Goal: Task Accomplishment & Management: Complete application form

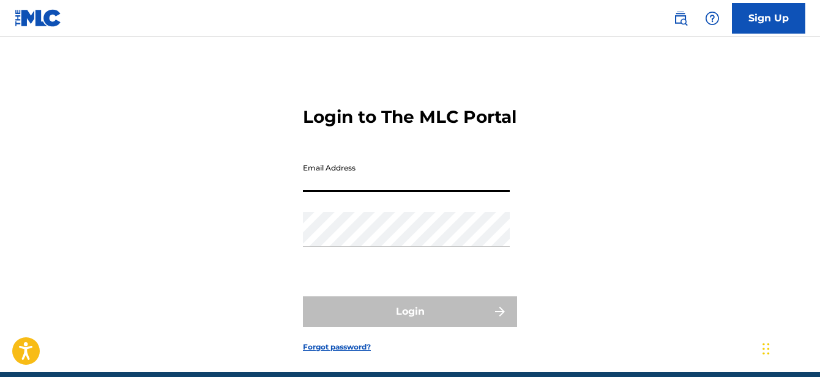
click at [322, 192] on input "Email Address" at bounding box center [406, 174] width 207 height 35
type input "[EMAIL_ADDRESS][DOMAIN_NAME]"
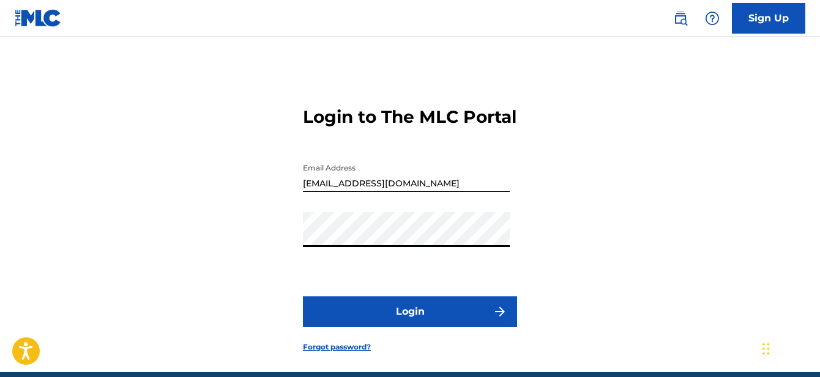
click at [399, 327] on button "Login" at bounding box center [410, 312] width 214 height 31
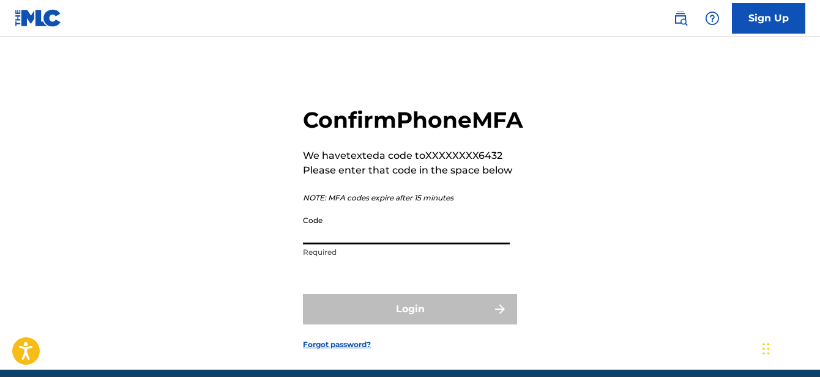
click at [385, 245] on input "Code" at bounding box center [406, 227] width 207 height 35
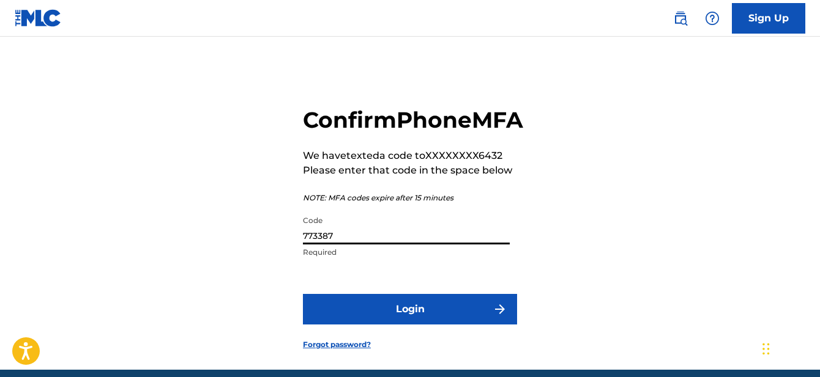
type input "773387"
click at [421, 325] on button "Login" at bounding box center [410, 309] width 214 height 31
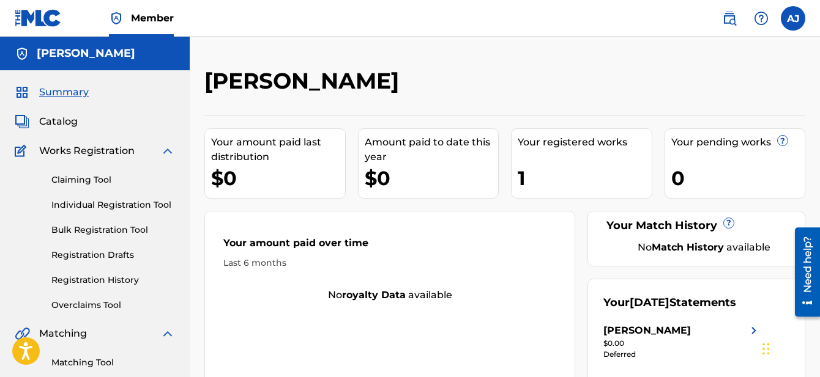
click at [723, 167] on div "0" at bounding box center [738, 179] width 134 height 28
click at [78, 176] on link "Claiming Tool" at bounding box center [113, 180] width 124 height 13
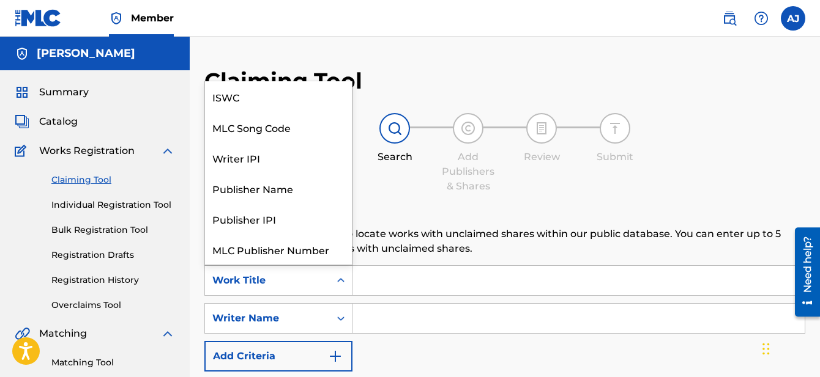
click at [333, 283] on div "Search Form" at bounding box center [341, 281] width 22 height 22
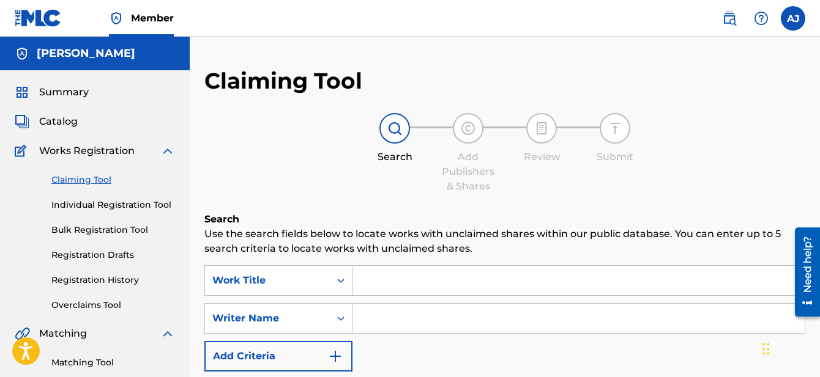
click at [333, 283] on div "Search Form" at bounding box center [341, 281] width 22 height 22
click at [65, 122] on span "Catalog" at bounding box center [58, 121] width 39 height 15
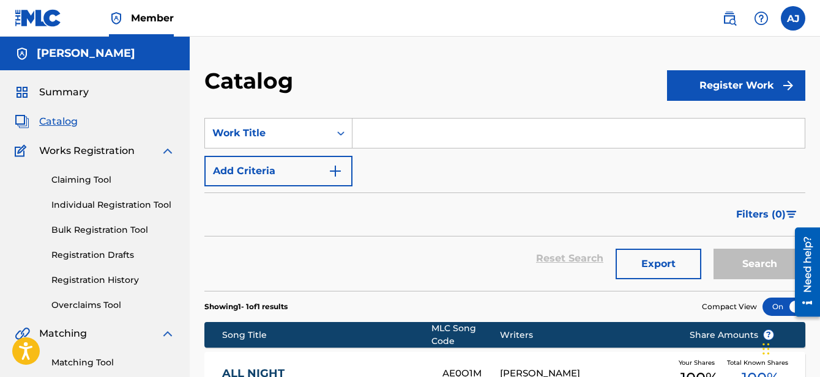
click at [81, 180] on link "Claiming Tool" at bounding box center [113, 180] width 124 height 13
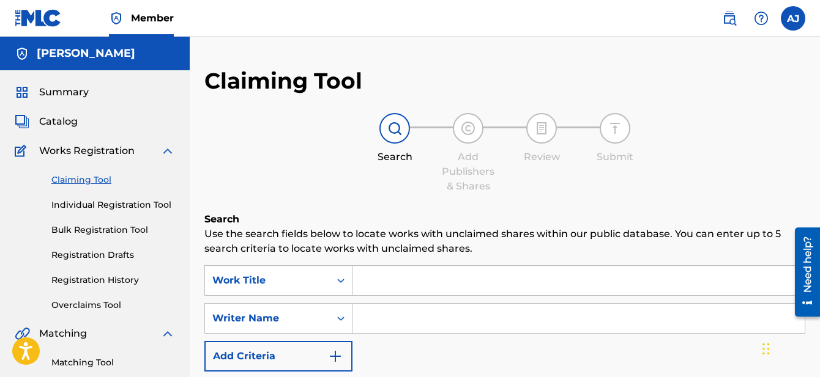
click at [406, 284] on input "Search Form" at bounding box center [578, 280] width 452 height 29
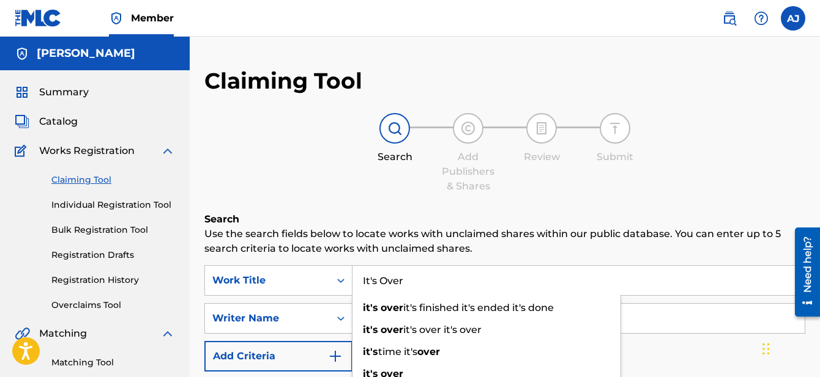
type input "It's Over"
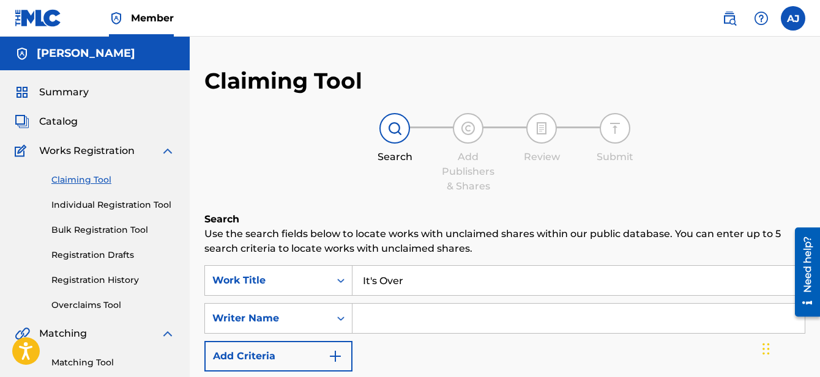
click at [483, 324] on input "Search Form" at bounding box center [578, 318] width 452 height 29
type input "[PERSON_NAME]"
click at [521, 355] on div "SearchWithCriteria013b8d7d-2c93-45ee-a870-b9de5cccde76 Work Title It's Over Sea…" at bounding box center [504, 318] width 601 height 106
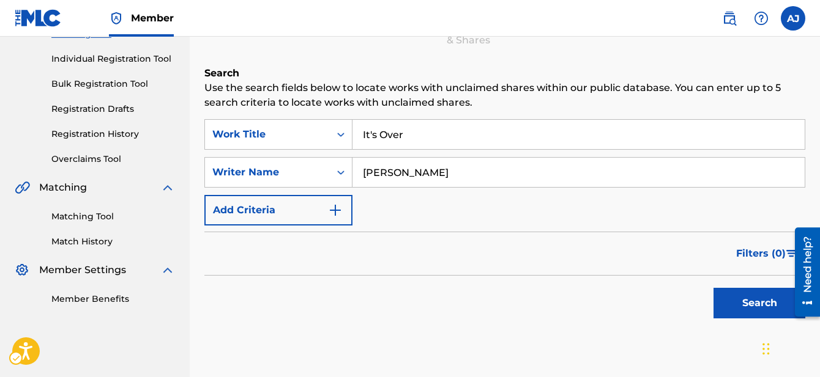
scroll to position [147, 0]
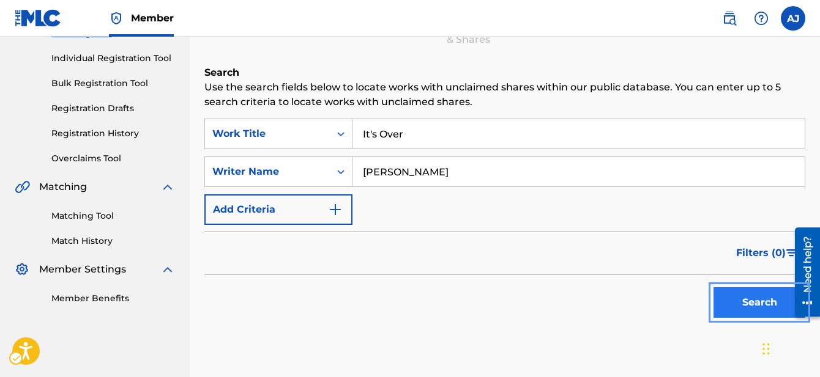
click at [756, 303] on button "Search" at bounding box center [759, 303] width 92 height 31
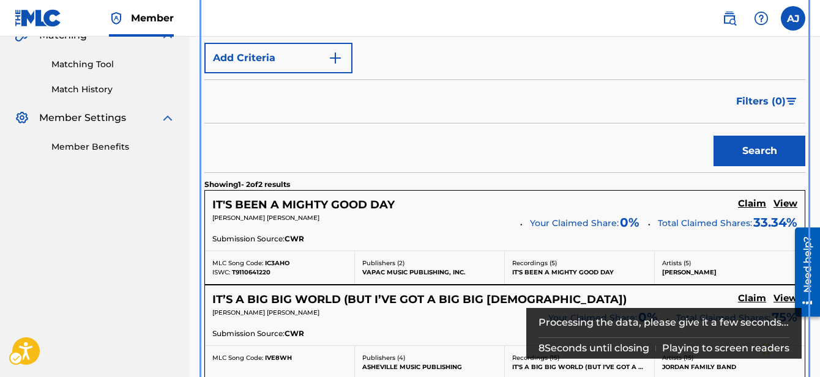
scroll to position [314, 0]
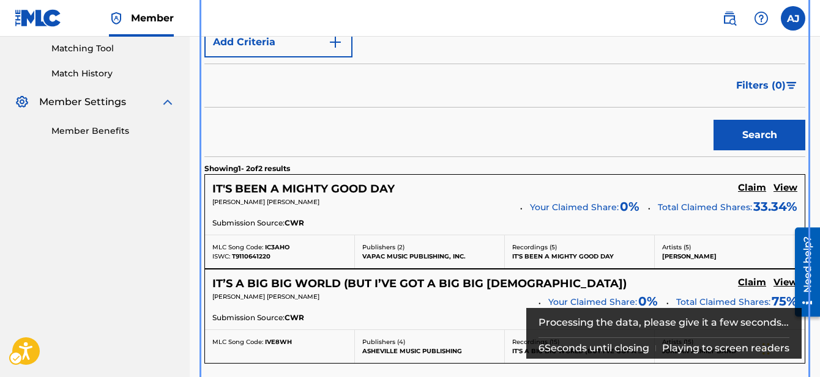
click at [515, 102] on div "Filters ( 0 )" at bounding box center [504, 86] width 601 height 44
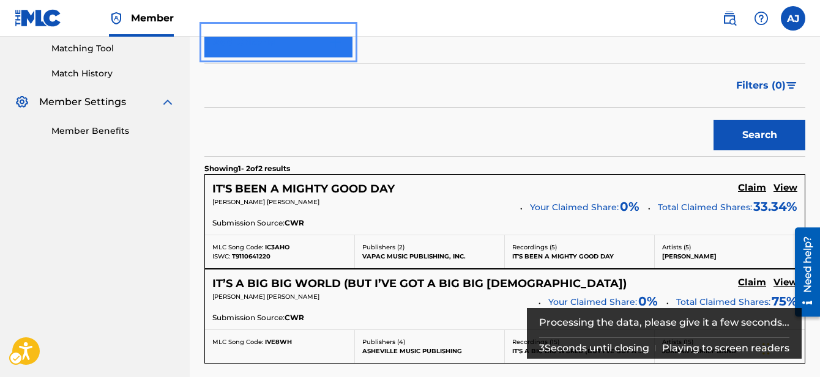
click at [338, 46] on img "Search Form" at bounding box center [335, 42] width 15 height 15
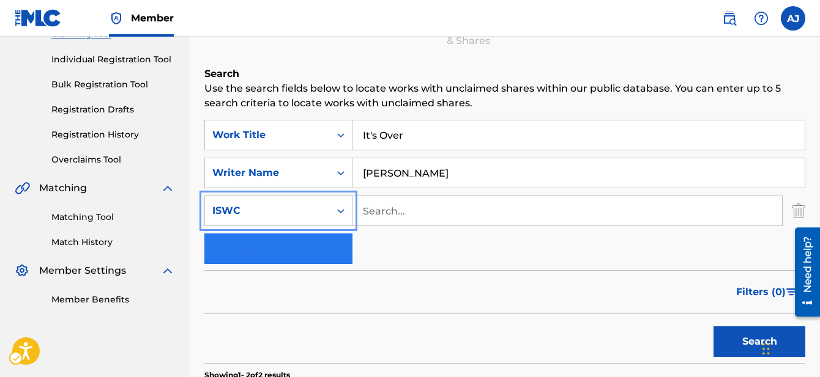
scroll to position [143, 0]
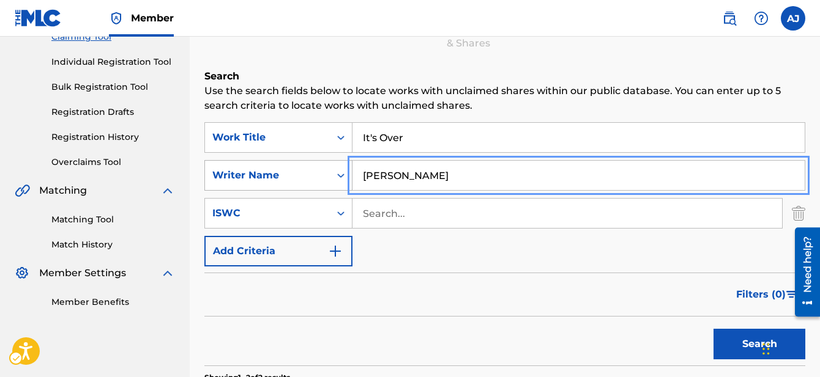
drag, startPoint x: 440, startPoint y: 174, endPoint x: 338, endPoint y: 169, distance: 101.7
click at [338, 169] on div "SearchWithCriteria5a432a1d-fc9d-4644-a6ff-3db2ff7d53e3 Writer Name [PERSON_NAME]" at bounding box center [504, 175] width 601 height 31
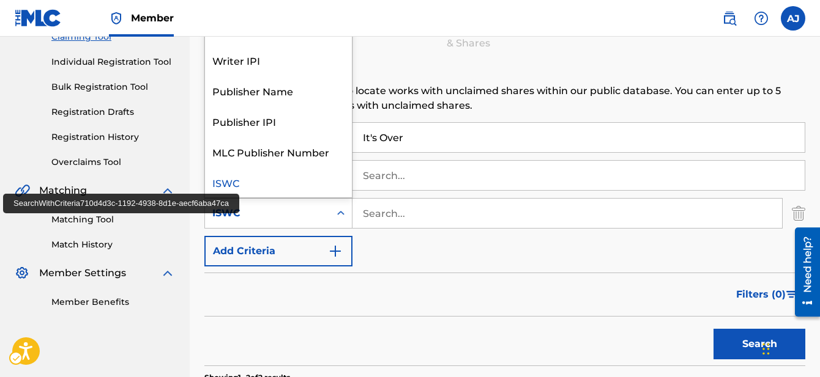
click at [310, 219] on div "ISWC" at bounding box center [267, 213] width 110 height 15
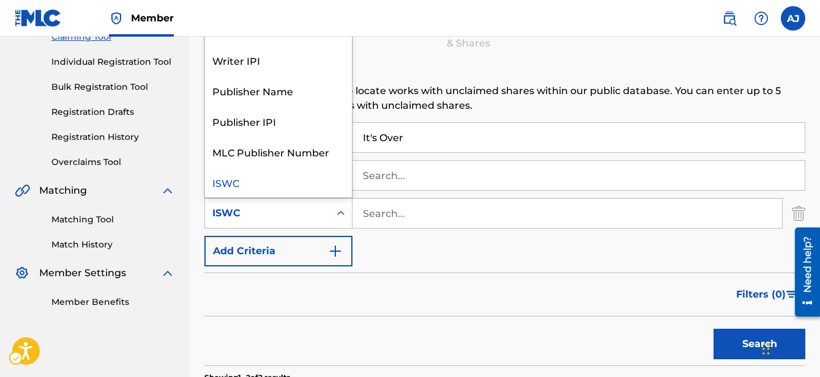
click at [398, 287] on div "Filters ( 0 )" at bounding box center [504, 295] width 601 height 44
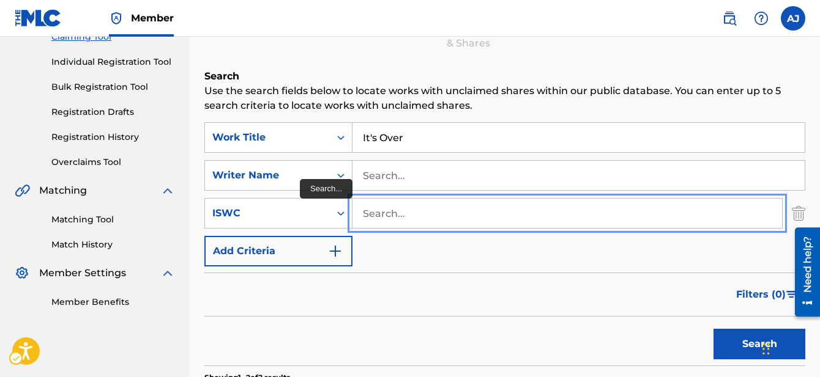
click at [395, 202] on input "Search..." at bounding box center [566, 213] width 429 height 29
paste input "T-326.573.857-2"
type input "T-326.573.857-2"
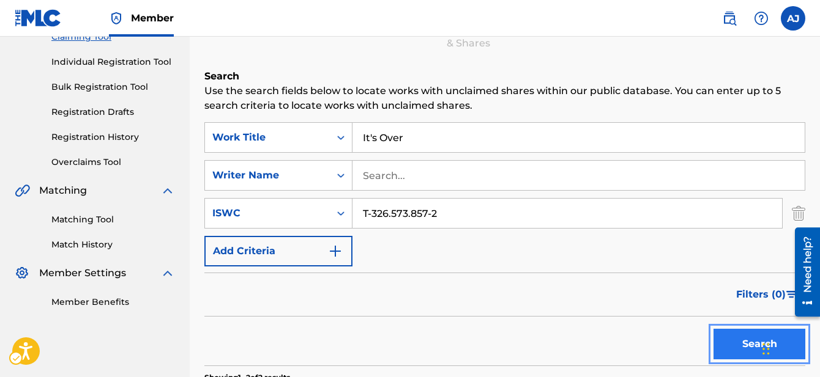
click at [741, 342] on button "Search" at bounding box center [759, 344] width 92 height 31
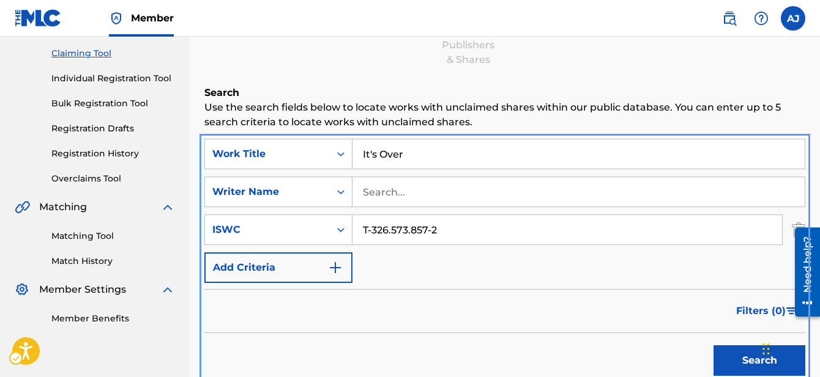
scroll to position [73, 0]
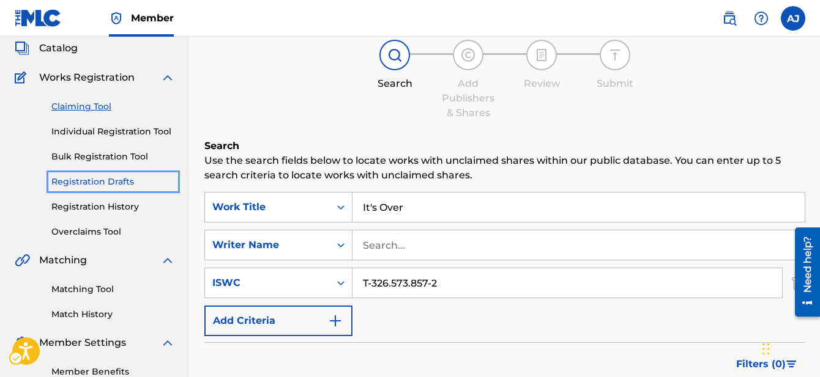
click at [124, 186] on link "Registration Drafts" at bounding box center [113, 182] width 124 height 13
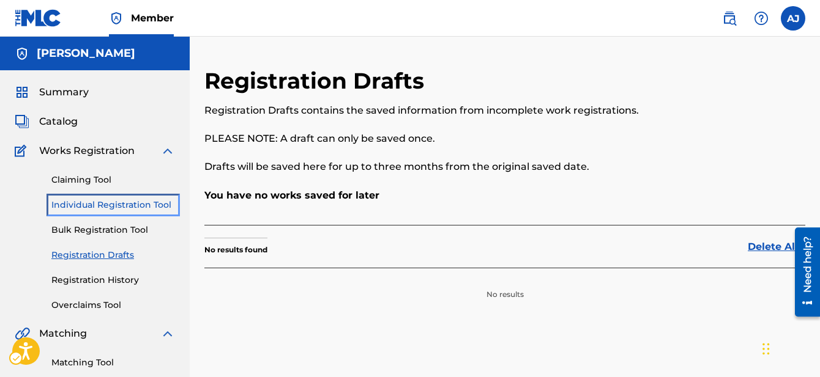
click at [92, 206] on link "Individual Registration Tool" at bounding box center [113, 205] width 124 height 13
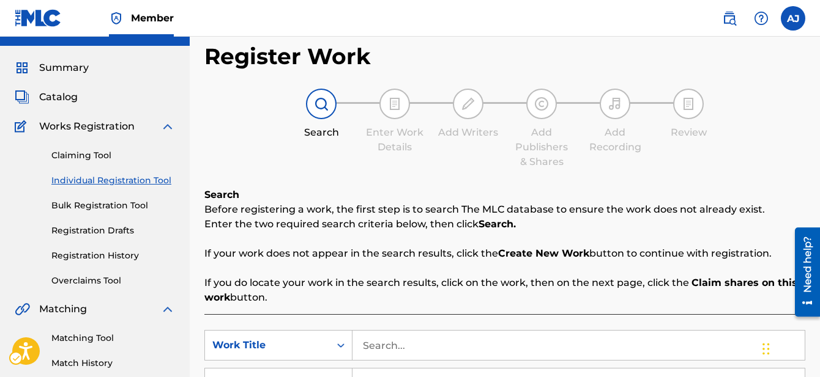
scroll to position [171, 0]
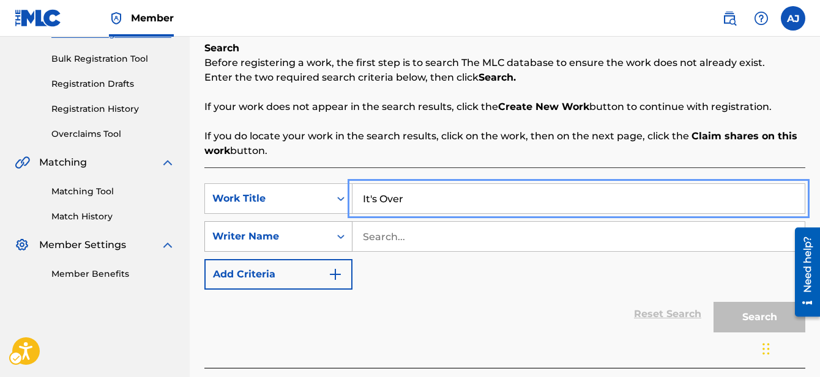
type input "It's Over"
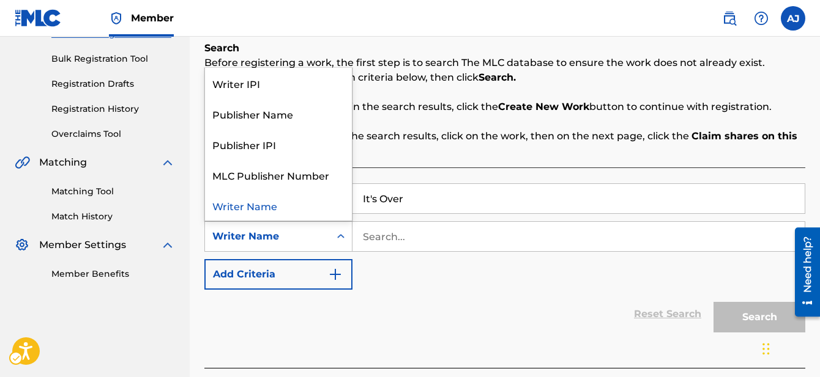
click at [343, 241] on icon "Search Form" at bounding box center [341, 237] width 12 height 12
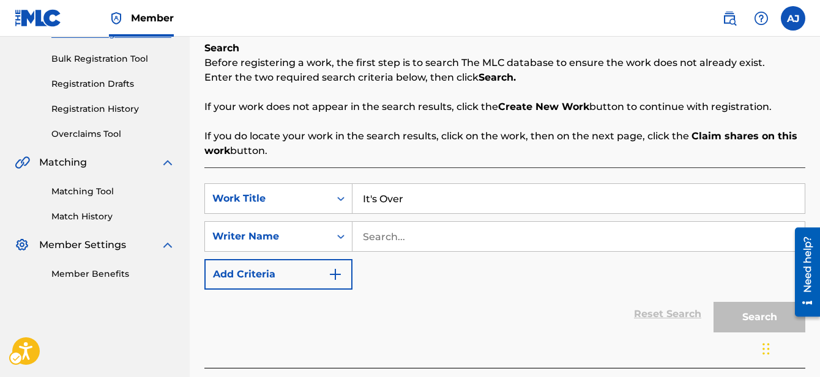
click at [449, 294] on div "Reset Search Search" at bounding box center [504, 314] width 601 height 49
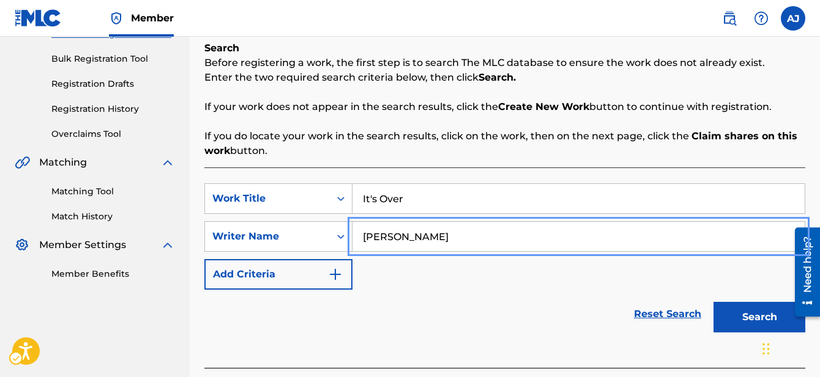
type input "[PERSON_NAME]"
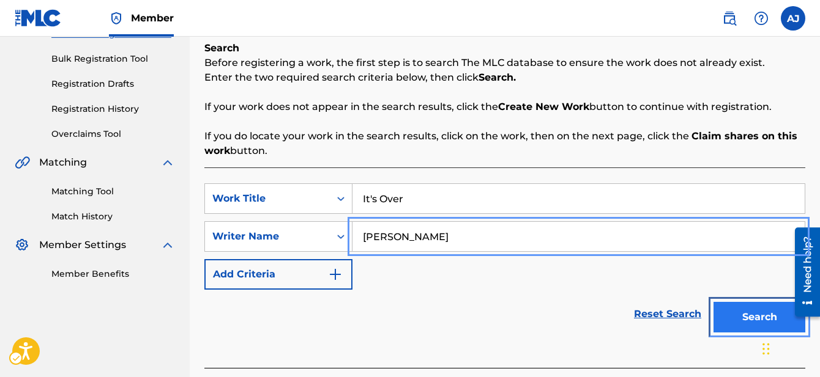
click at [724, 320] on button "Search" at bounding box center [759, 317] width 92 height 31
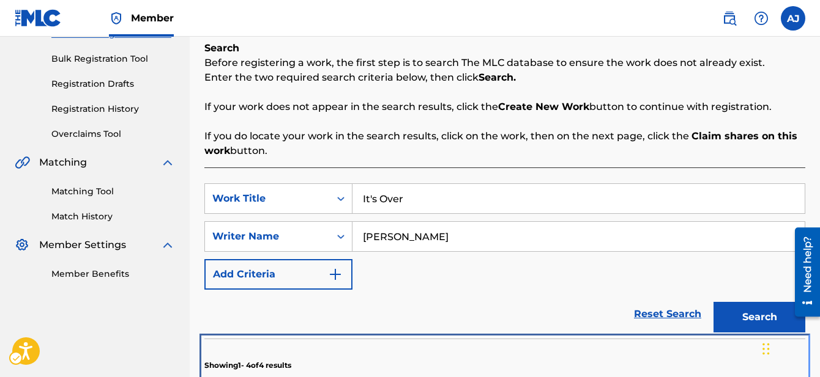
scroll to position [477, 0]
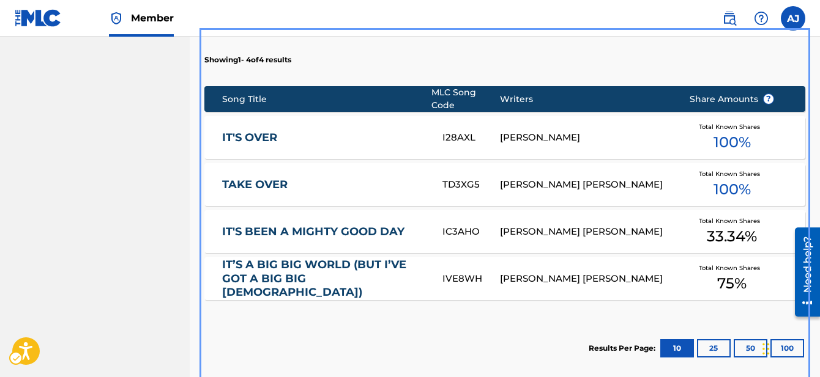
click at [629, 143] on div "[PERSON_NAME]" at bounding box center [585, 138] width 171 height 14
click at [731, 134] on div "Register Work Search Enter Work Details Add Writers Add Publishers & Shares Add…" at bounding box center [505, 20] width 630 height 860
click at [251, 133] on div "Register Work Search Enter Work Details Add Writers Add Publishers & Shares Add…" at bounding box center [505, 20] width 630 height 860
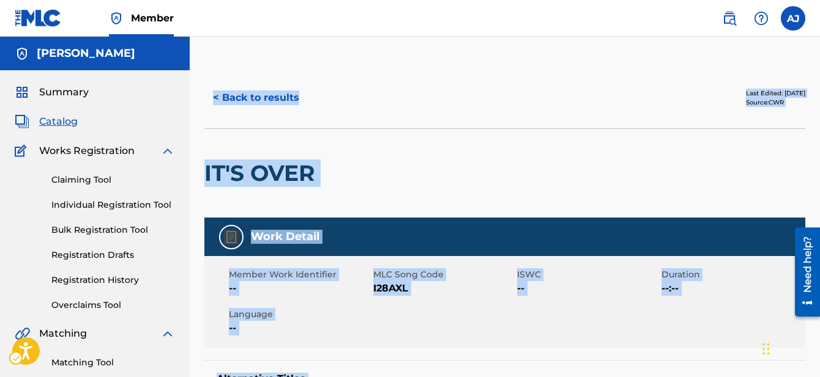
click at [458, 212] on div at bounding box center [390, 173] width 138 height 89
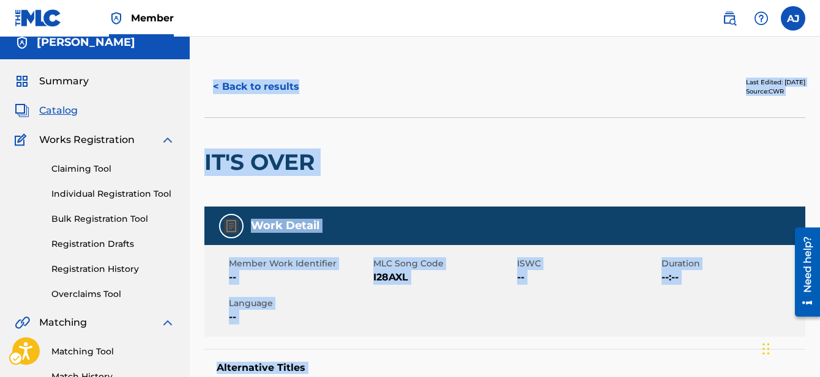
scroll to position [24, 0]
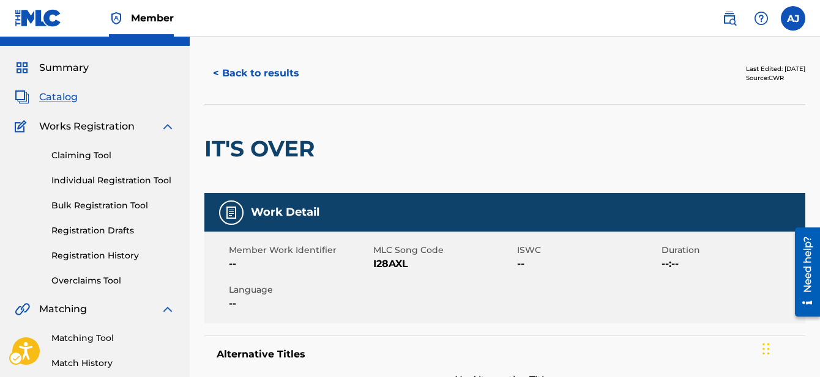
click at [466, 257] on span "MLC Song Code - I28AXL" at bounding box center [443, 264] width 141 height 15
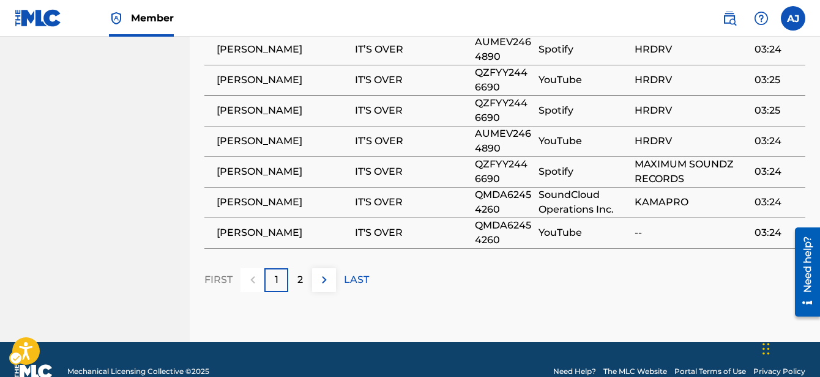
scroll to position [986, 0]
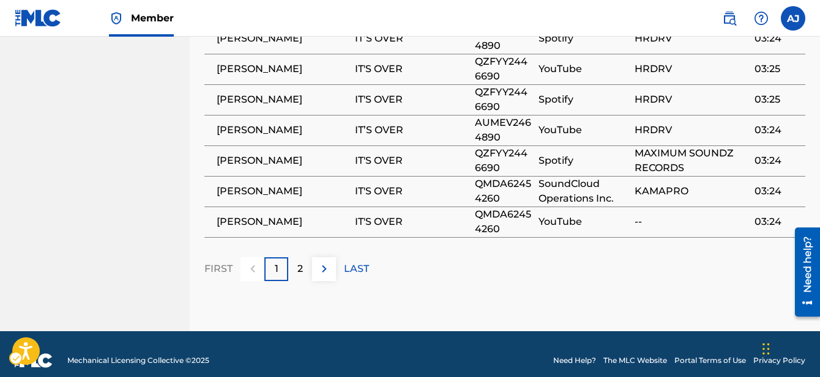
click at [342, 258] on div "FIRST 1 2 LAST" at bounding box center [504, 270] width 601 height 24
click at [326, 262] on img at bounding box center [324, 269] width 15 height 15
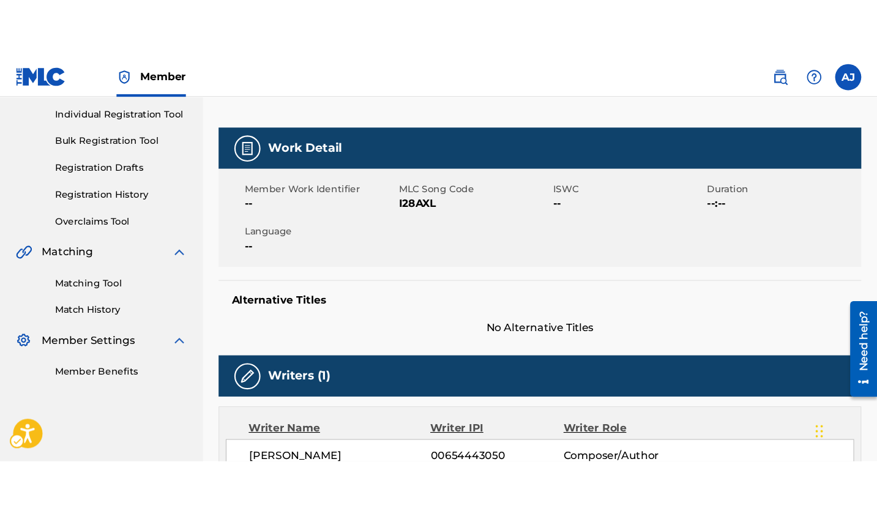
scroll to position [171, 0]
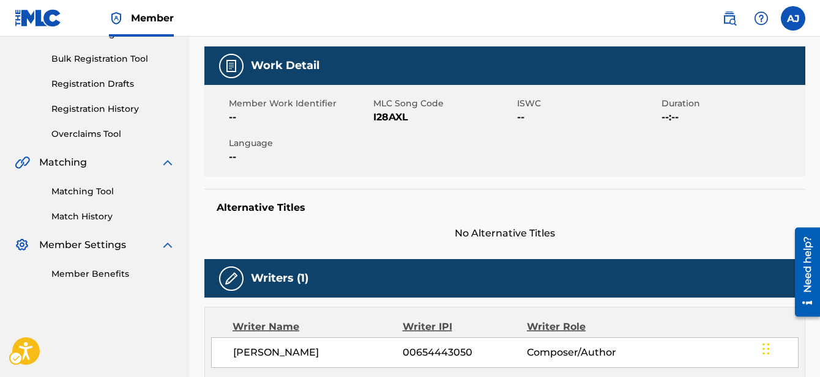
drag, startPoint x: 405, startPoint y: 168, endPoint x: 678, endPoint y: 191, distance: 273.9
click at [678, 191] on div "Work Detail Member Work Identifier -- MLC Song Code MLC Song Code - I28AXL ISWC…" at bounding box center [504, 143] width 601 height 195
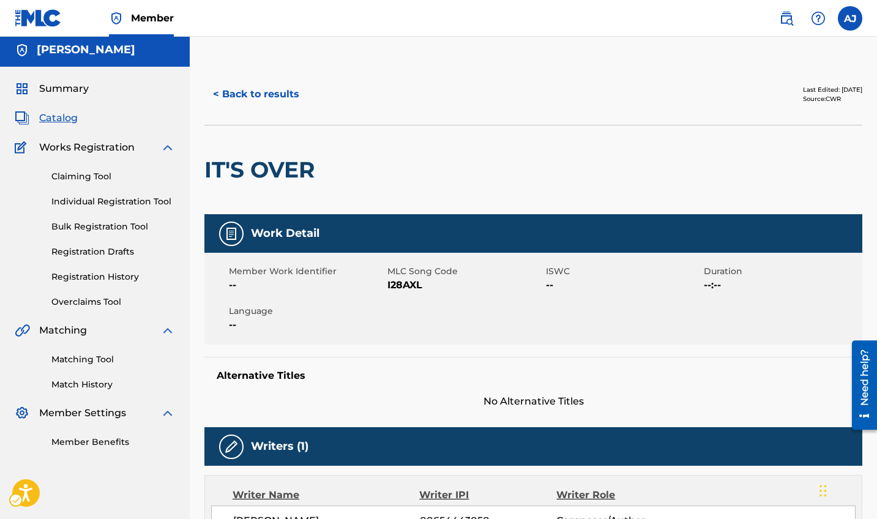
scroll to position [0, 0]
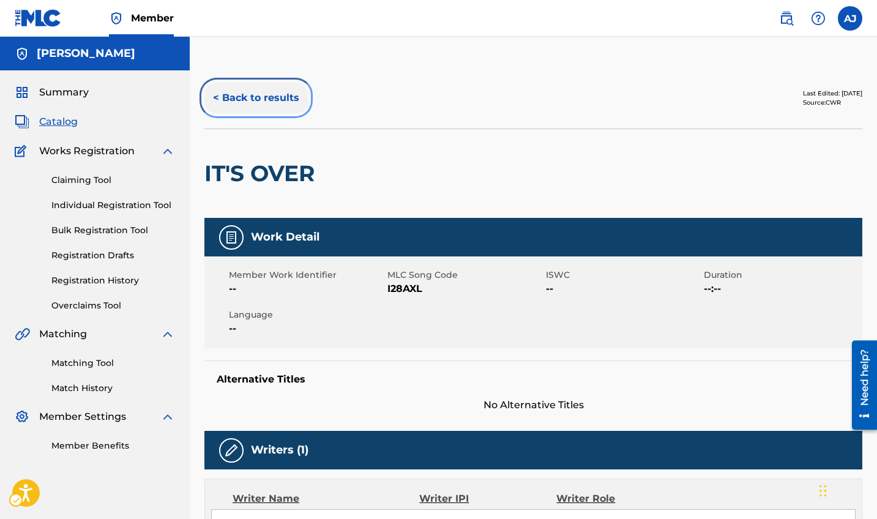
click at [242, 94] on button "< Back to results" at bounding box center [255, 98] width 103 height 31
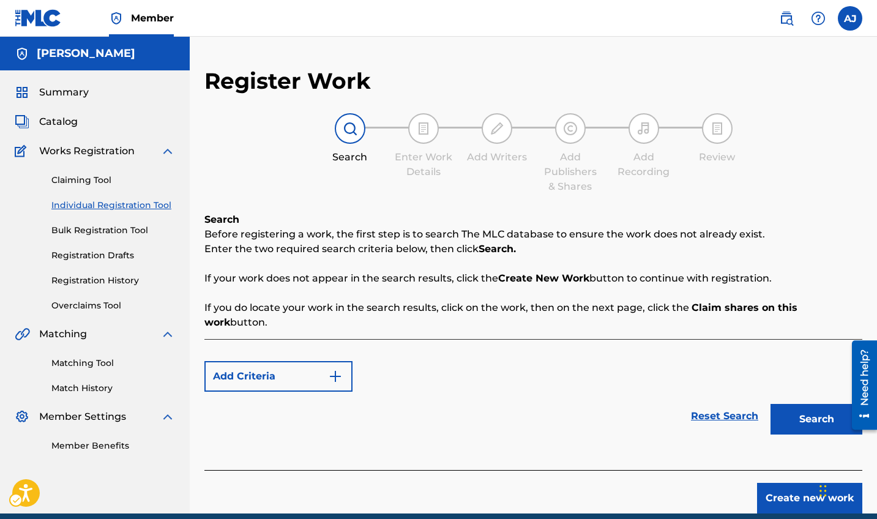
scroll to position [39, 0]
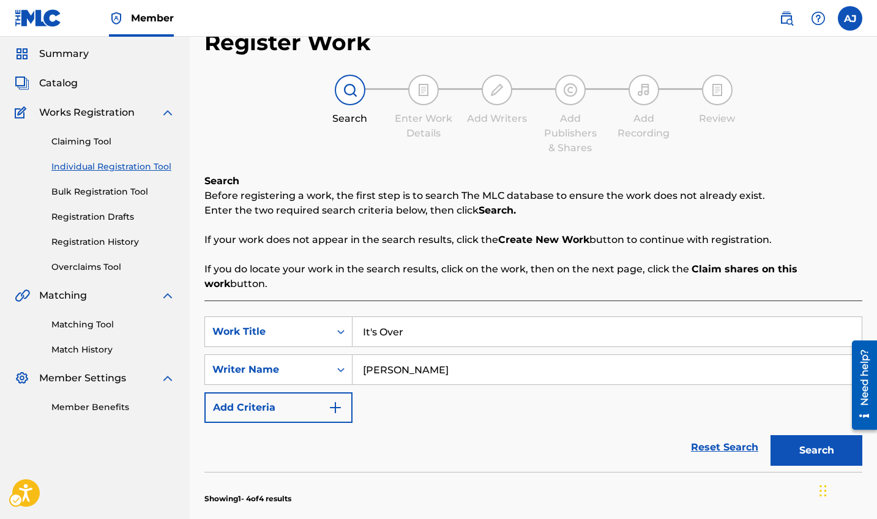
click at [522, 377] on div "SearchWithCriteria2db45e29-695c-4ddd-93fe-91b5c065707d Work Title It's Over Sea…" at bounding box center [533, 369] width 658 height 106
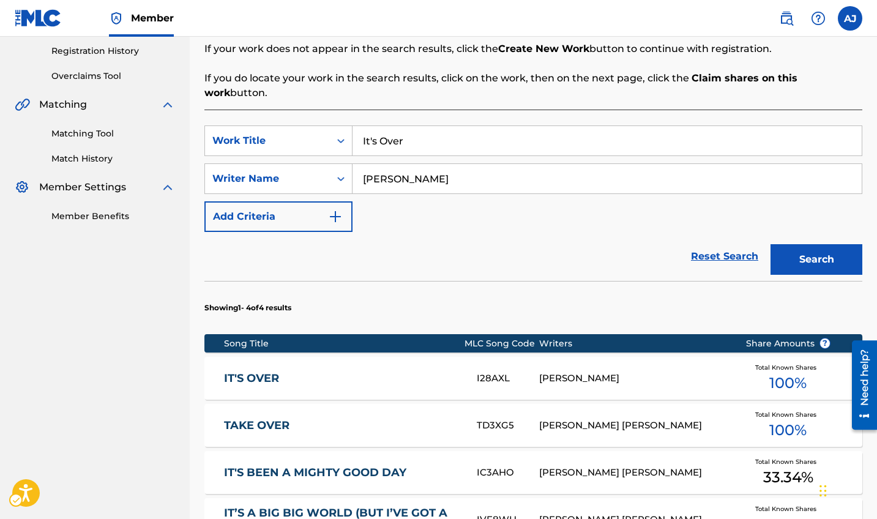
scroll to position [234, 0]
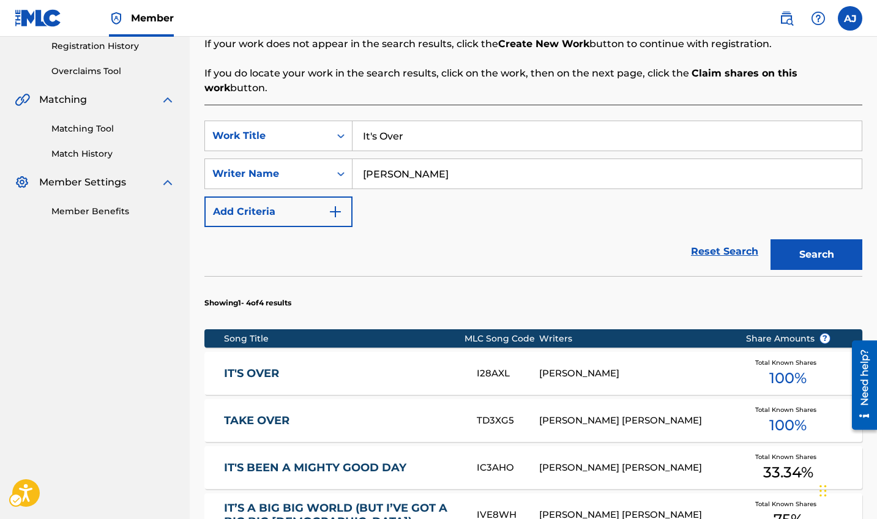
click at [790, 367] on span "100 %" at bounding box center [787, 378] width 37 height 22
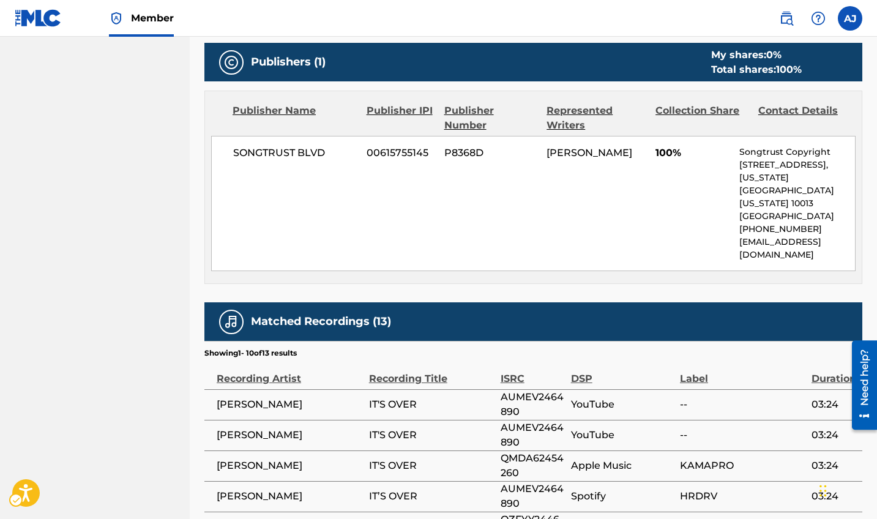
scroll to position [513, 0]
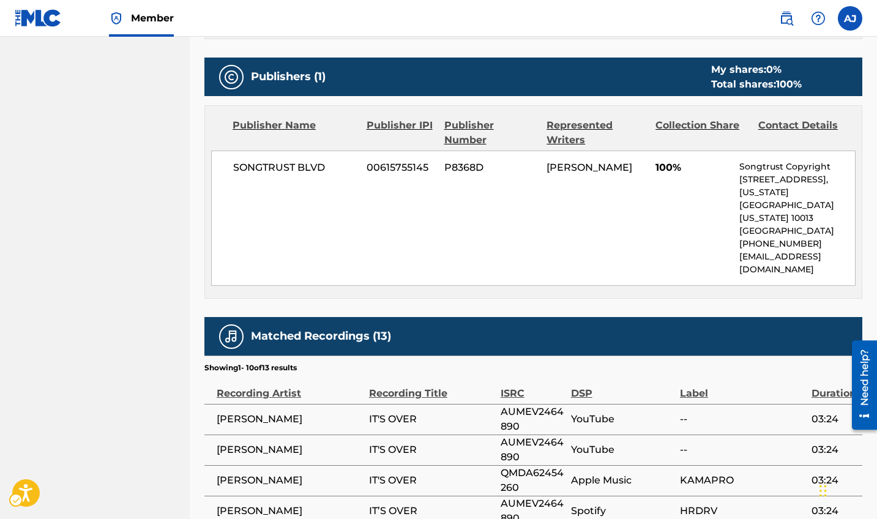
click at [168, 209] on nav "[PERSON_NAME] Summary Catalog Works Registration Claiming Tool Individual Regis…" at bounding box center [95, 163] width 190 height 1280
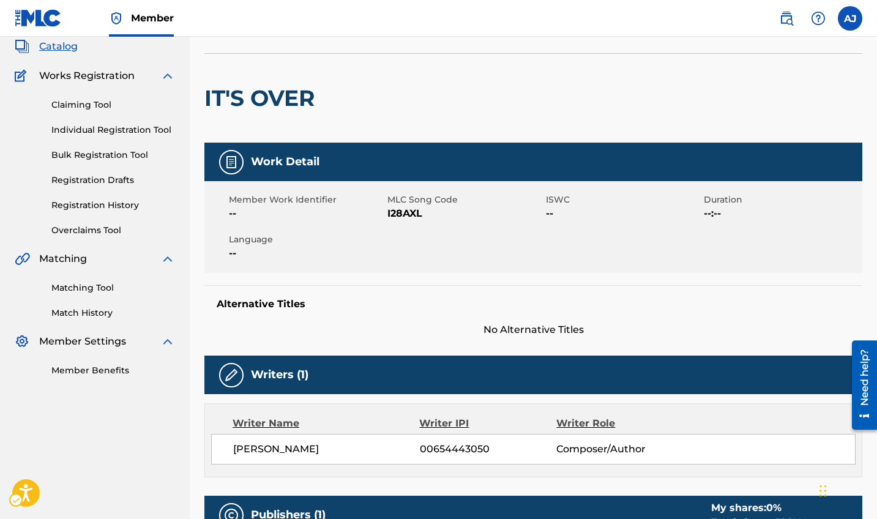
scroll to position [73, 0]
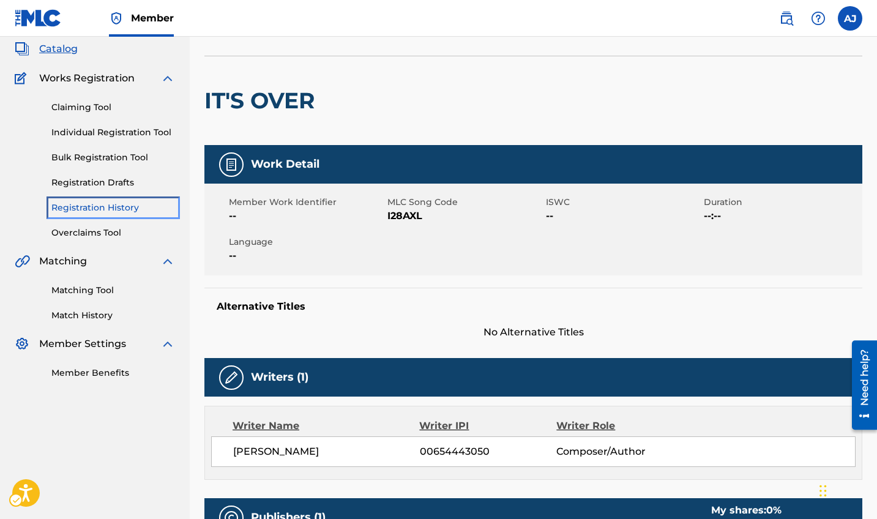
click at [138, 209] on link "Registration History" at bounding box center [113, 207] width 124 height 13
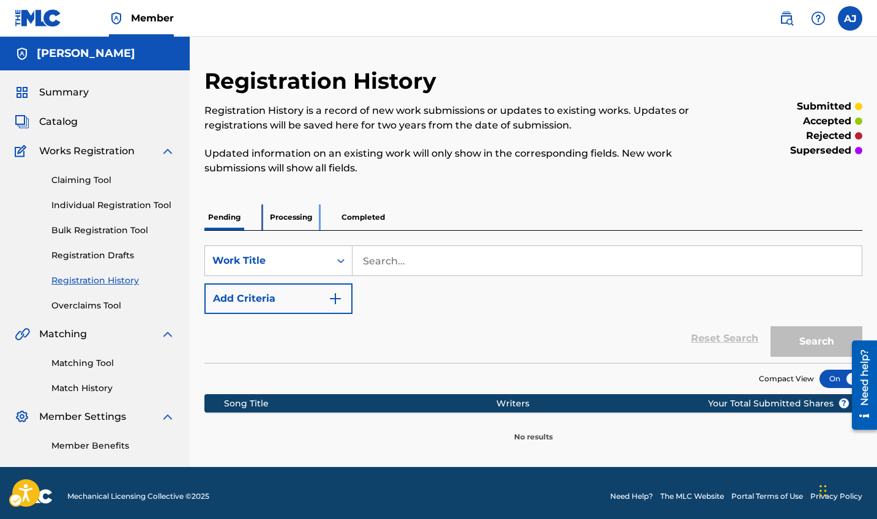
click at [278, 216] on p "Processing" at bounding box center [291, 217] width 50 height 26
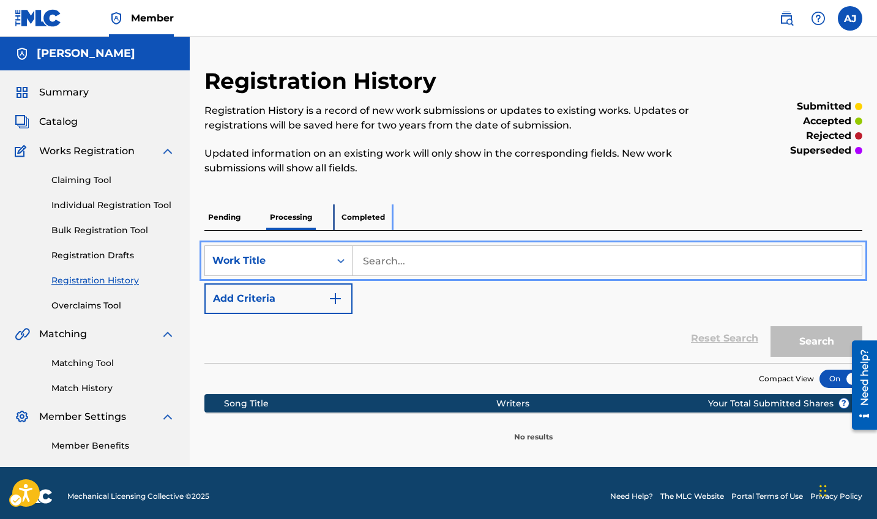
click at [357, 220] on p "Completed" at bounding box center [363, 217] width 51 height 26
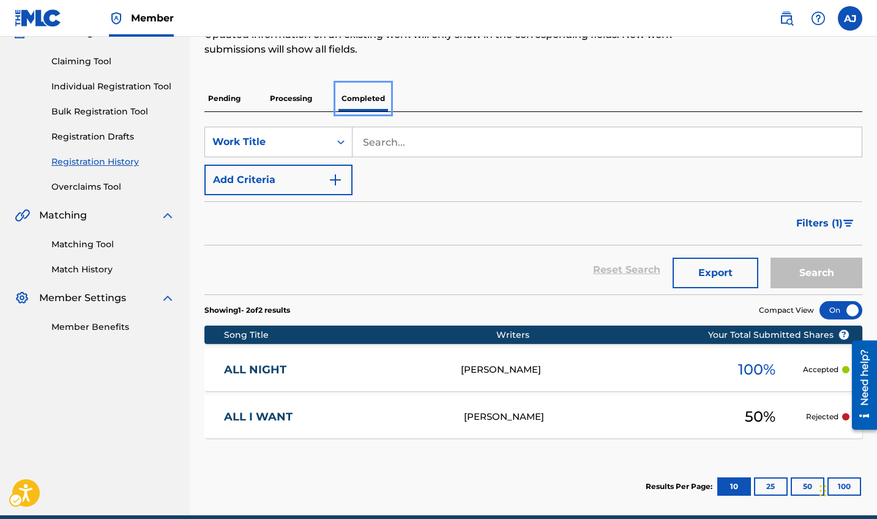
scroll to position [147, 0]
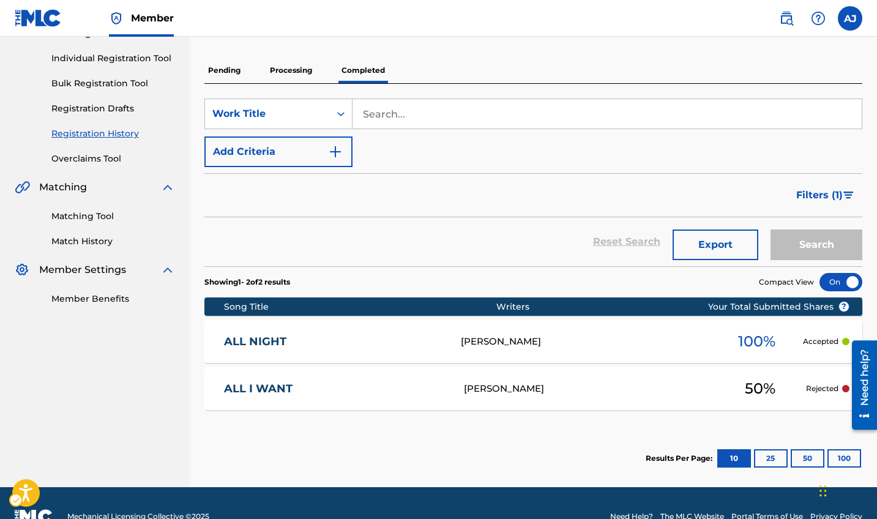
click at [819, 377] on p "Rejected" at bounding box center [822, 388] width 32 height 11
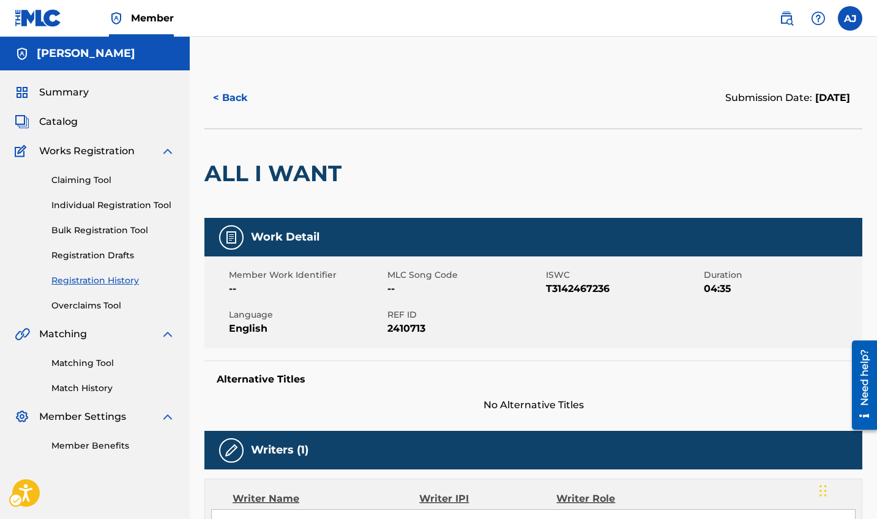
scroll to position [73, 0]
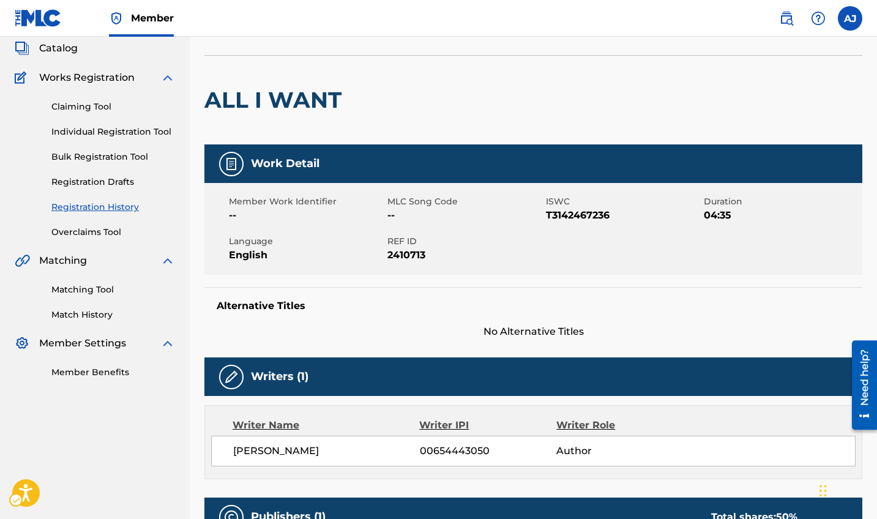
click at [642, 320] on div "Alternative Titles No Alternative Titles" at bounding box center [533, 313] width 658 height 52
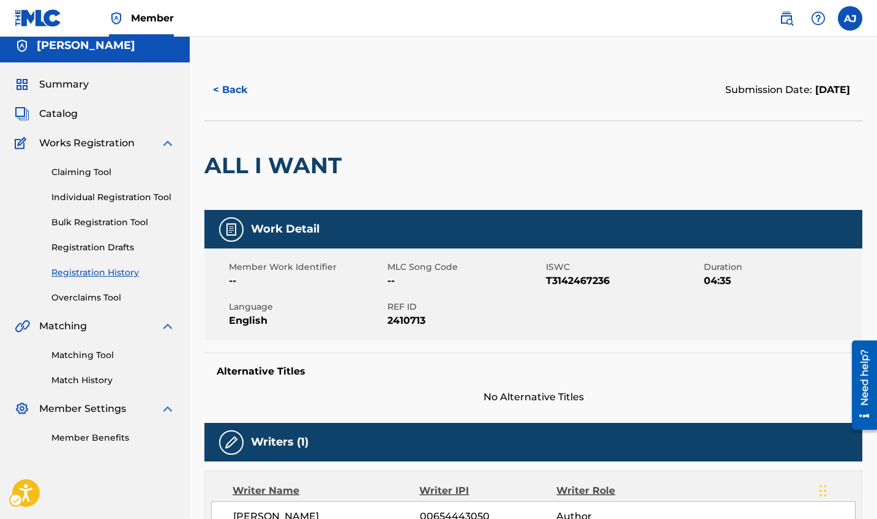
scroll to position [0, 0]
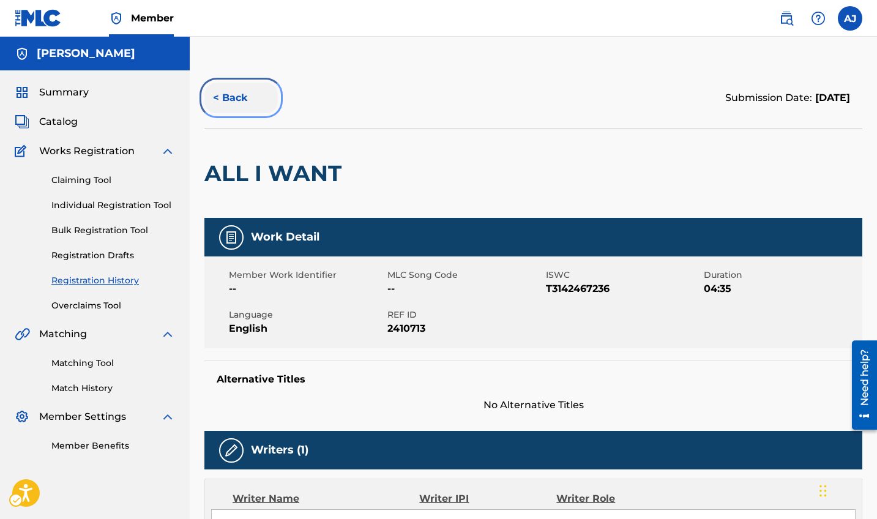
click at [228, 95] on button "< Back" at bounding box center [240, 98] width 73 height 31
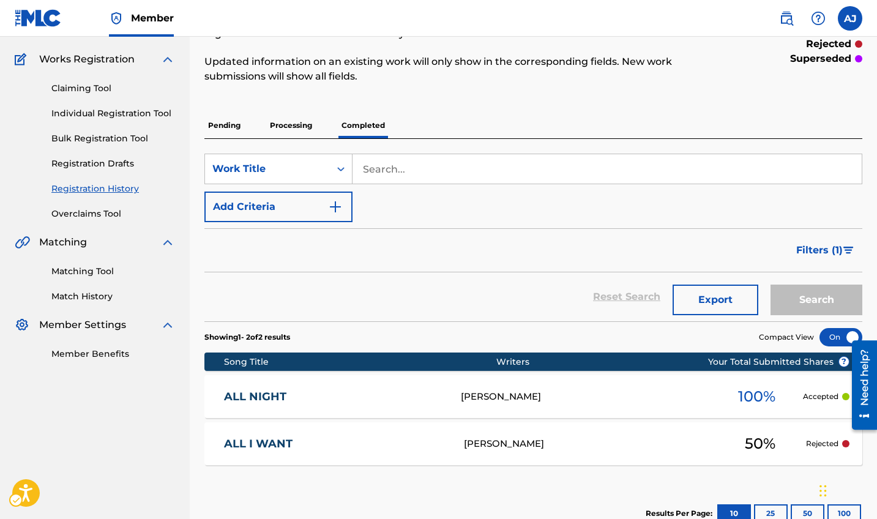
scroll to position [174, 0]
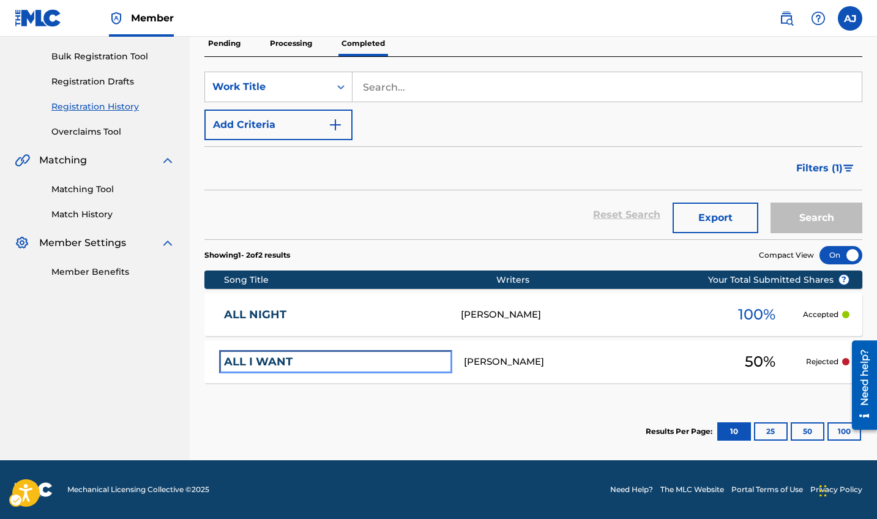
click at [260, 365] on link "ALL I WANT" at bounding box center [335, 362] width 223 height 14
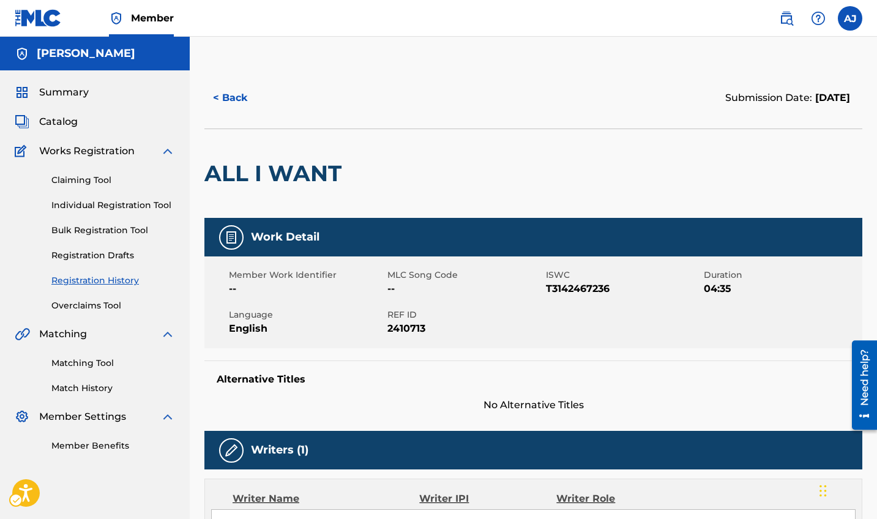
scroll to position [122, 0]
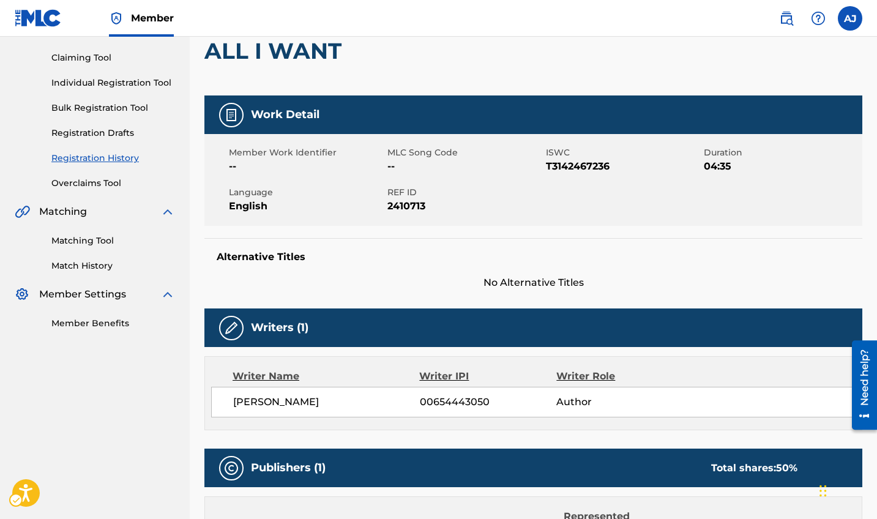
click at [319, 377] on div "[PERSON_NAME] 00654443050 Author" at bounding box center [533, 402] width 644 height 31
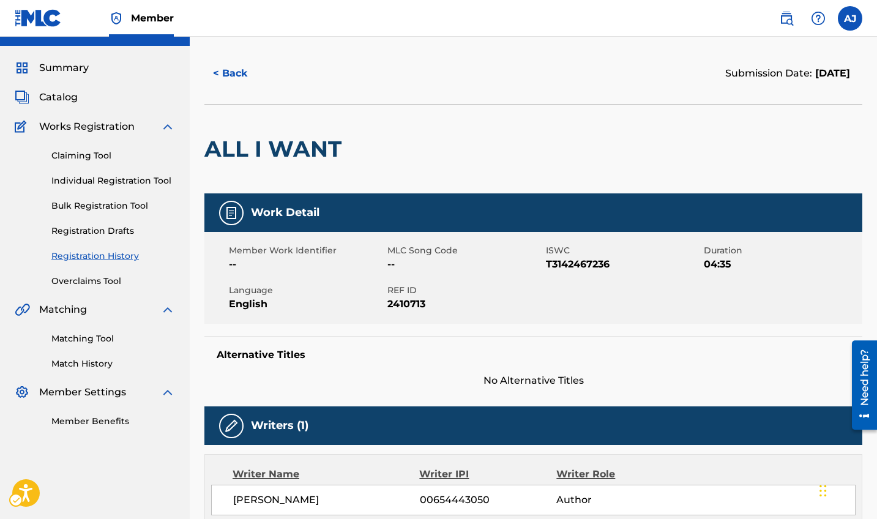
scroll to position [10, 0]
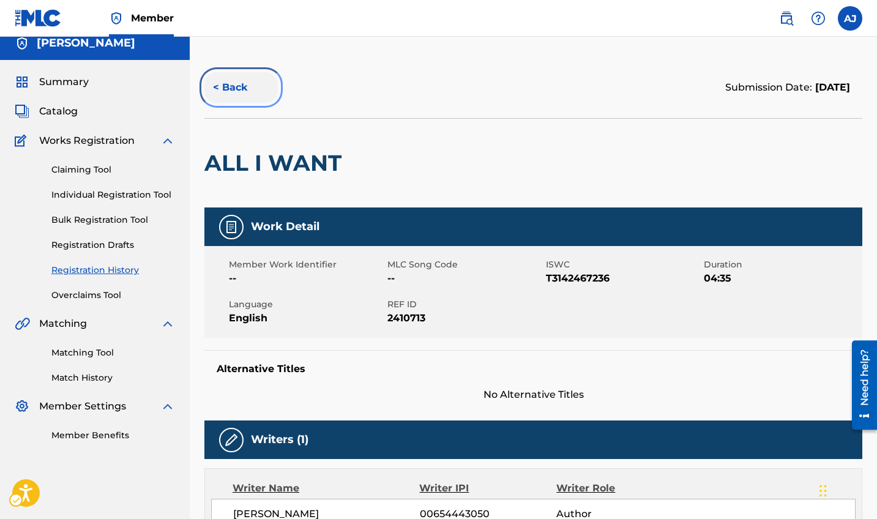
click at [232, 96] on button "< Back" at bounding box center [240, 87] width 73 height 31
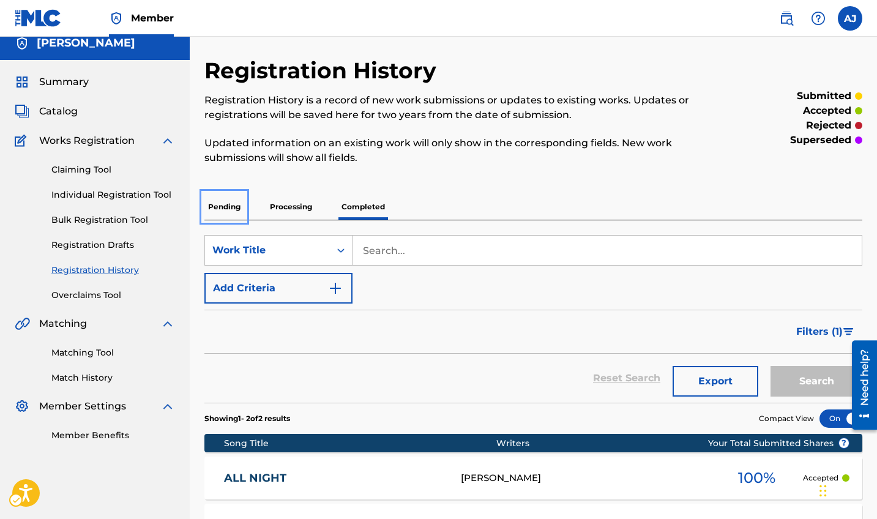
click at [229, 203] on p "Pending" at bounding box center [224, 207] width 40 height 26
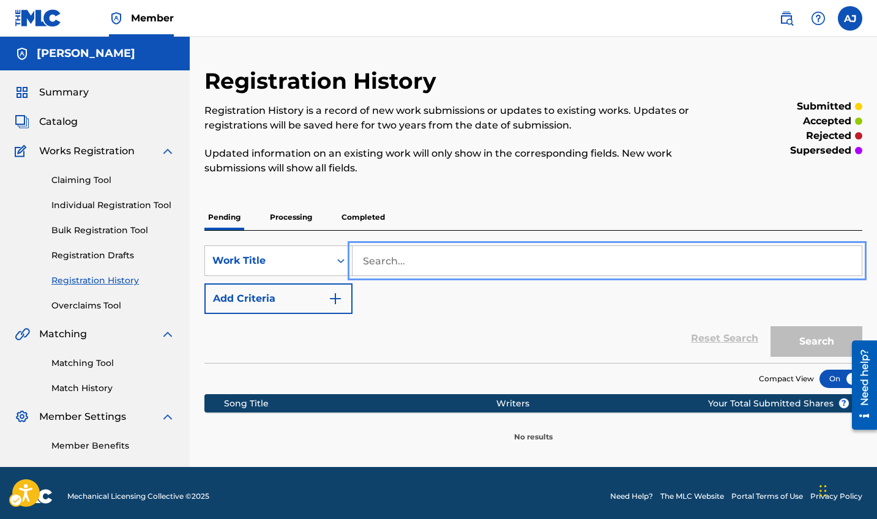
type input "It's Over"
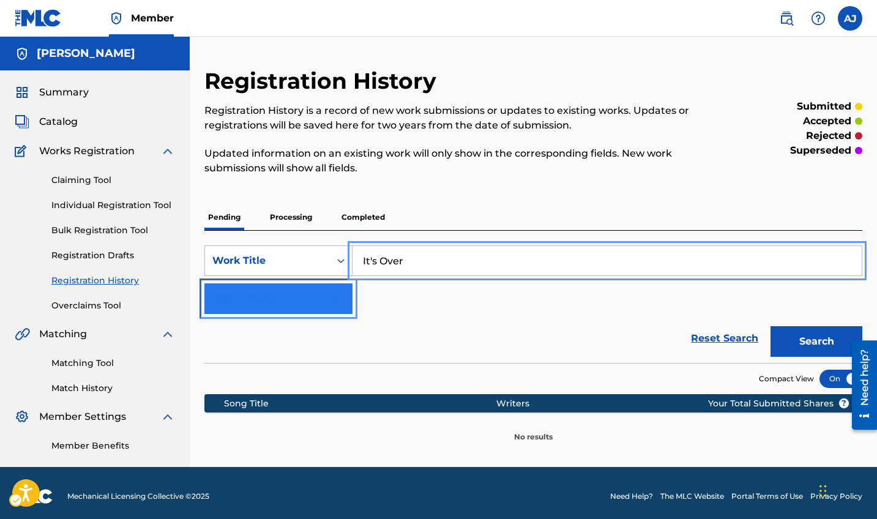
click at [311, 305] on button "Add Criteria" at bounding box center [278, 298] width 148 height 31
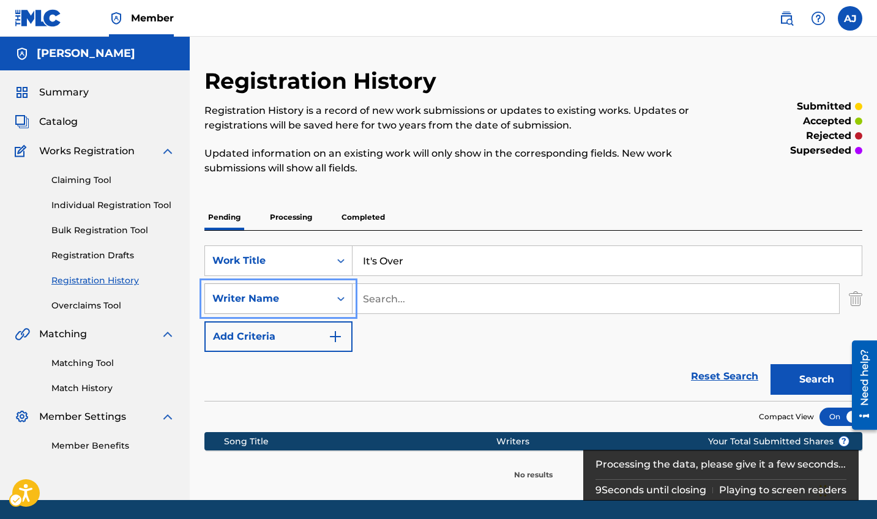
click at [311, 305] on div "Writer Name" at bounding box center [267, 298] width 110 height 15
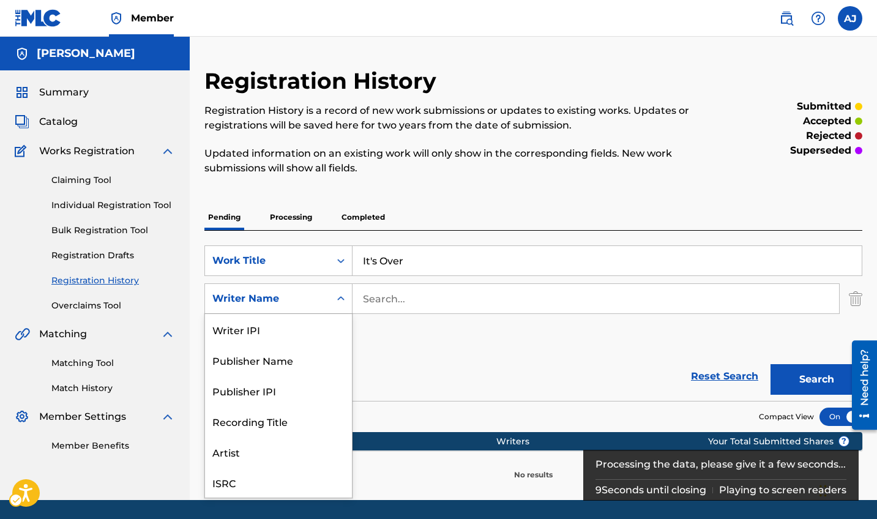
scroll to position [31, 0]
click at [261, 377] on div "Artist" at bounding box center [278, 421] width 147 height 31
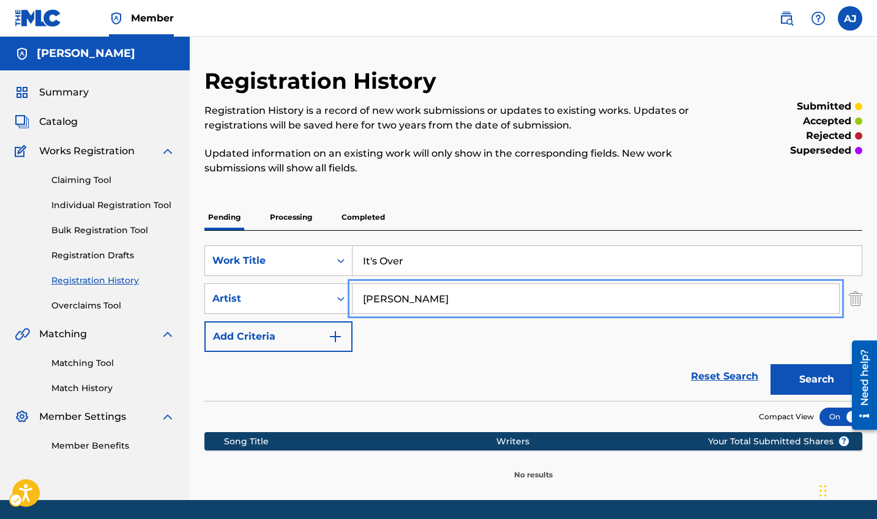
type input "[PERSON_NAME]"
click at [814, 375] on button "Search" at bounding box center [816, 379] width 92 height 31
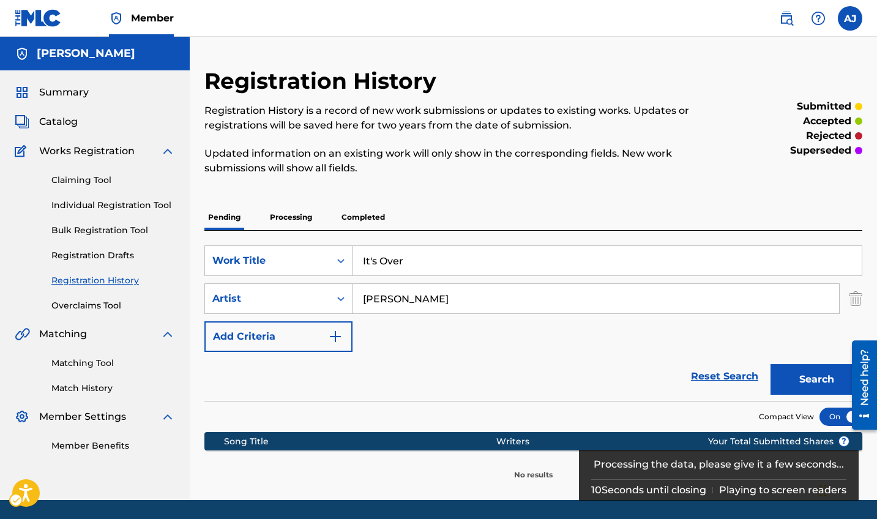
click at [133, 262] on div "Claiming Tool Individual Registration Tool Bulk Registration Tool Registration …" at bounding box center [95, 235] width 160 height 154
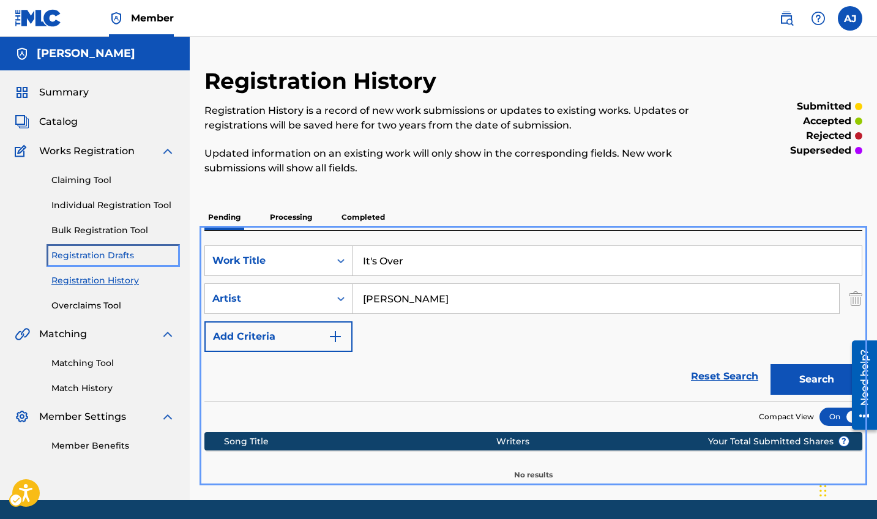
click at [123, 253] on link "Registration Drafts" at bounding box center [113, 255] width 124 height 13
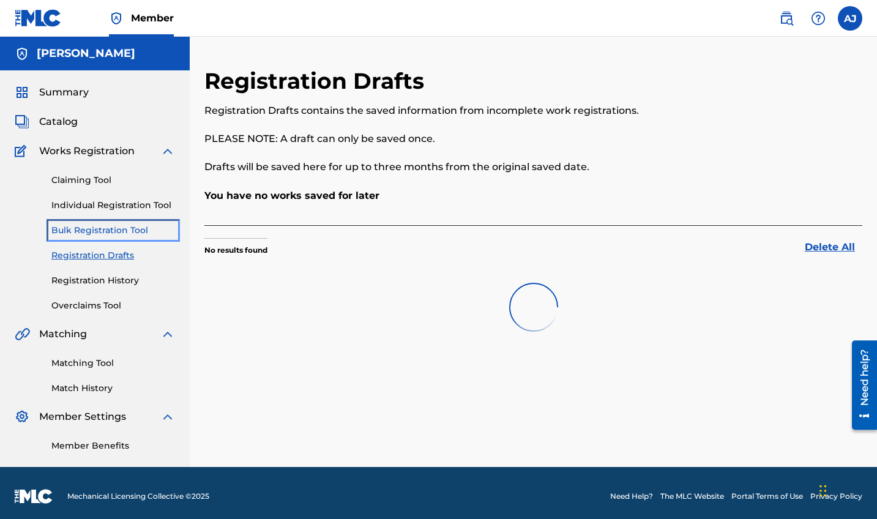
click at [113, 232] on link "Bulk Registration Tool" at bounding box center [113, 230] width 124 height 13
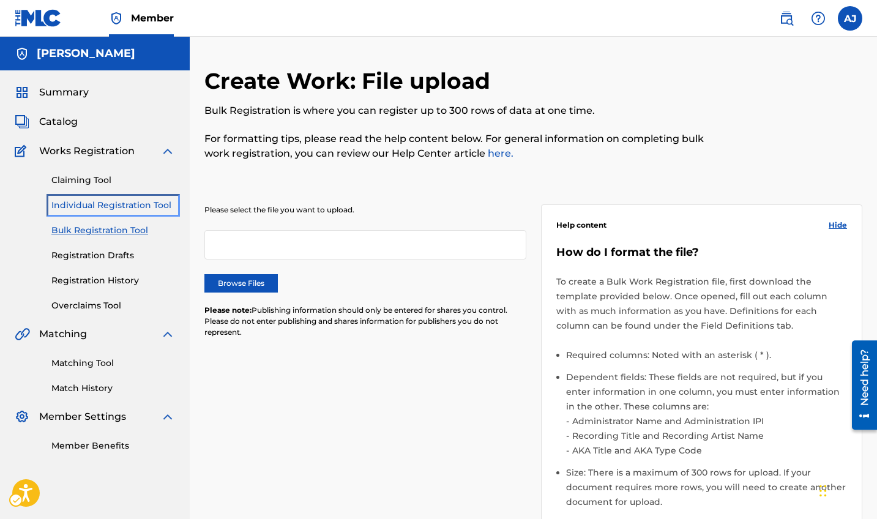
click at [121, 201] on link "Individual Registration Tool" at bounding box center [113, 205] width 124 height 13
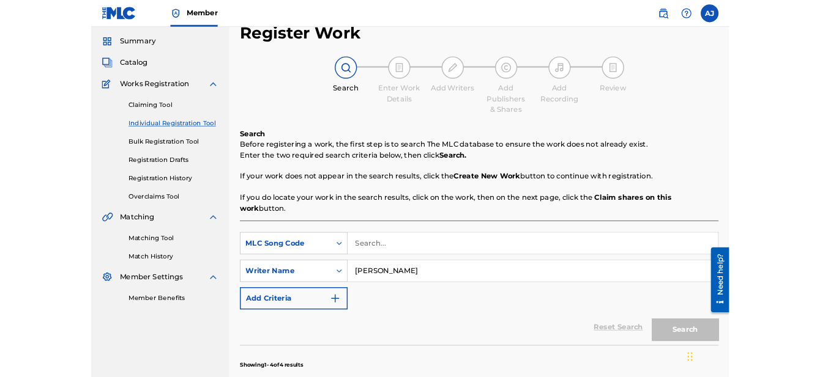
scroll to position [36, 0]
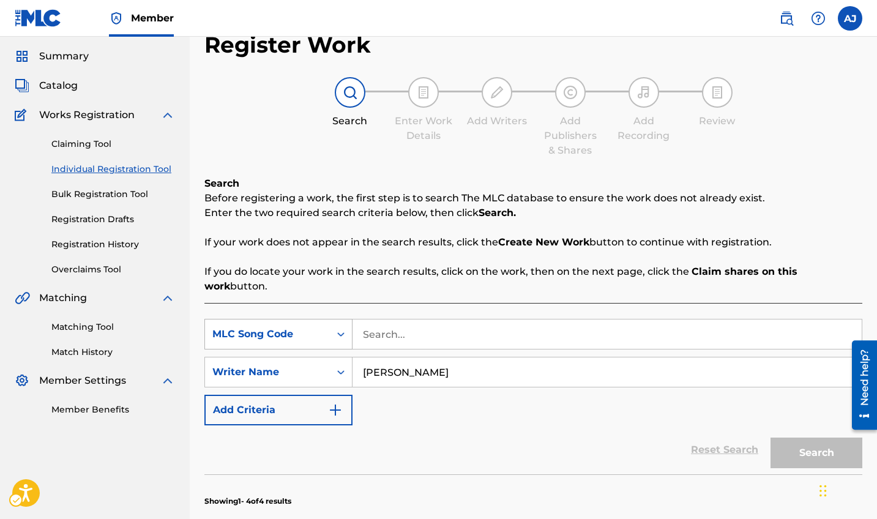
click at [335, 328] on icon "Search Form" at bounding box center [341, 334] width 12 height 12
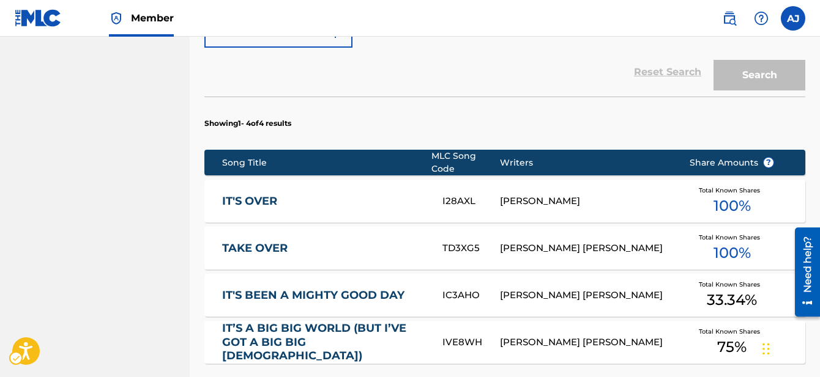
scroll to position [428, 0]
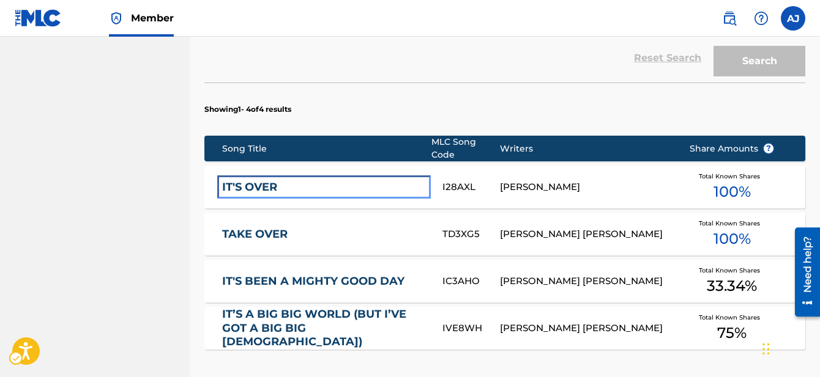
click at [261, 187] on link "IT'S OVER" at bounding box center [324, 187] width 204 height 14
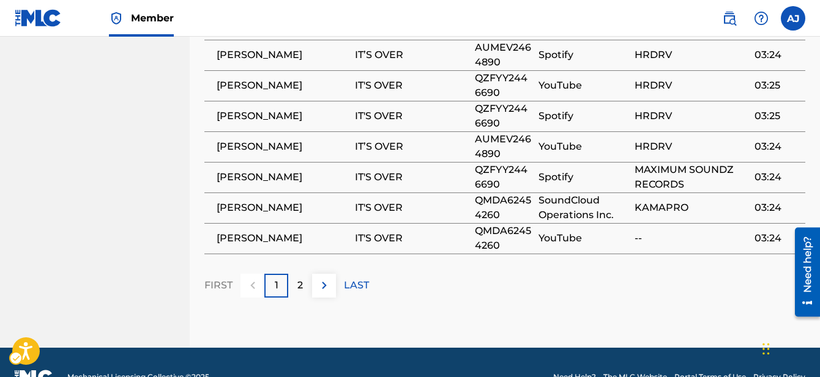
scroll to position [986, 0]
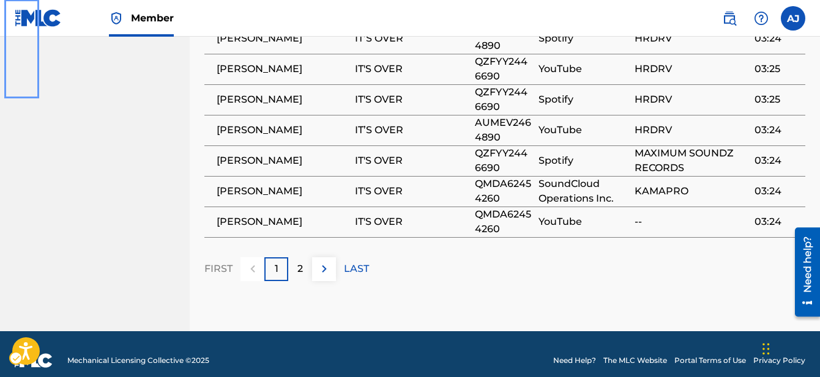
drag, startPoint x: 802, startPoint y: 290, endPoint x: 523, endPoint y: 281, distance: 279.1
click at [785, 281] on html "Need help? Resource Center Help Get the help you need from our knowledge base N…" at bounding box center [802, 272] width 34 height 98
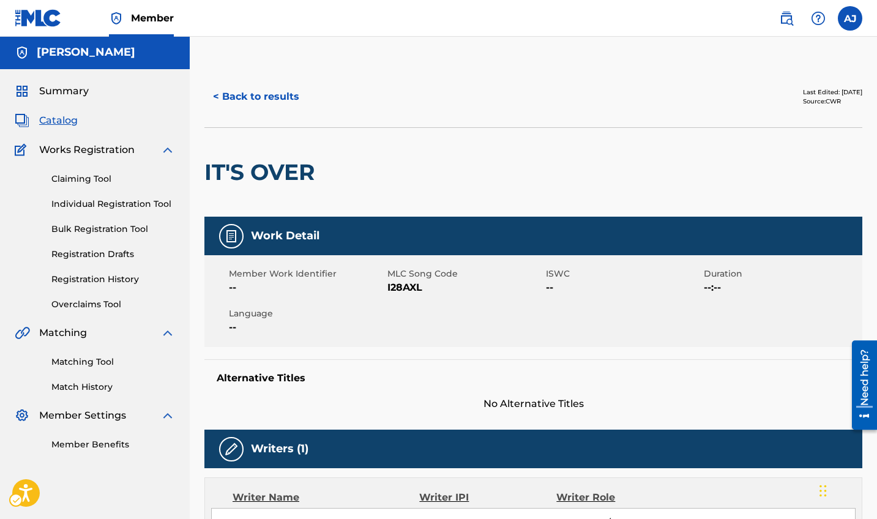
scroll to position [0, 0]
